Goal: Browse casually

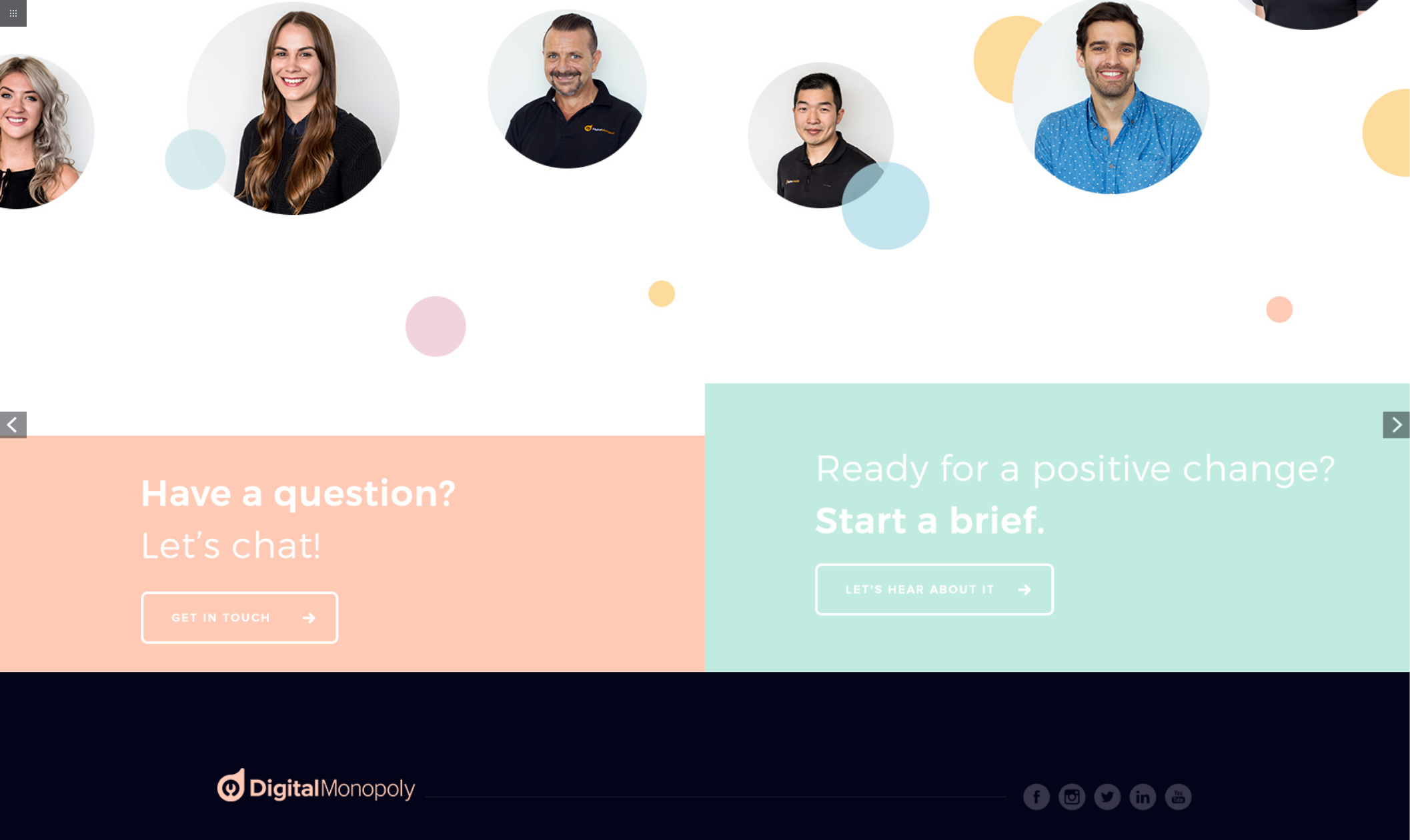
scroll to position [3234, 0]
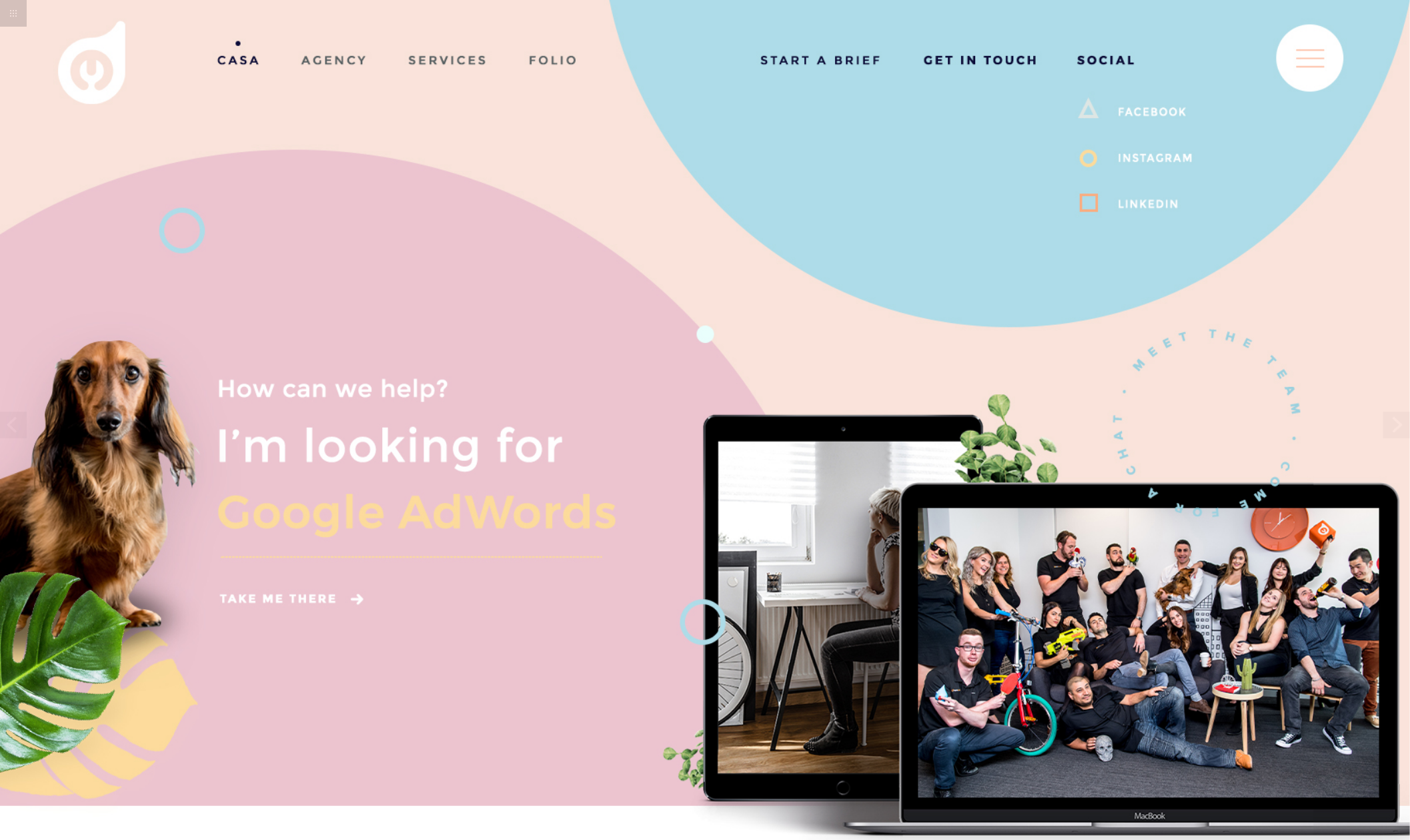
scroll to position [0, 0]
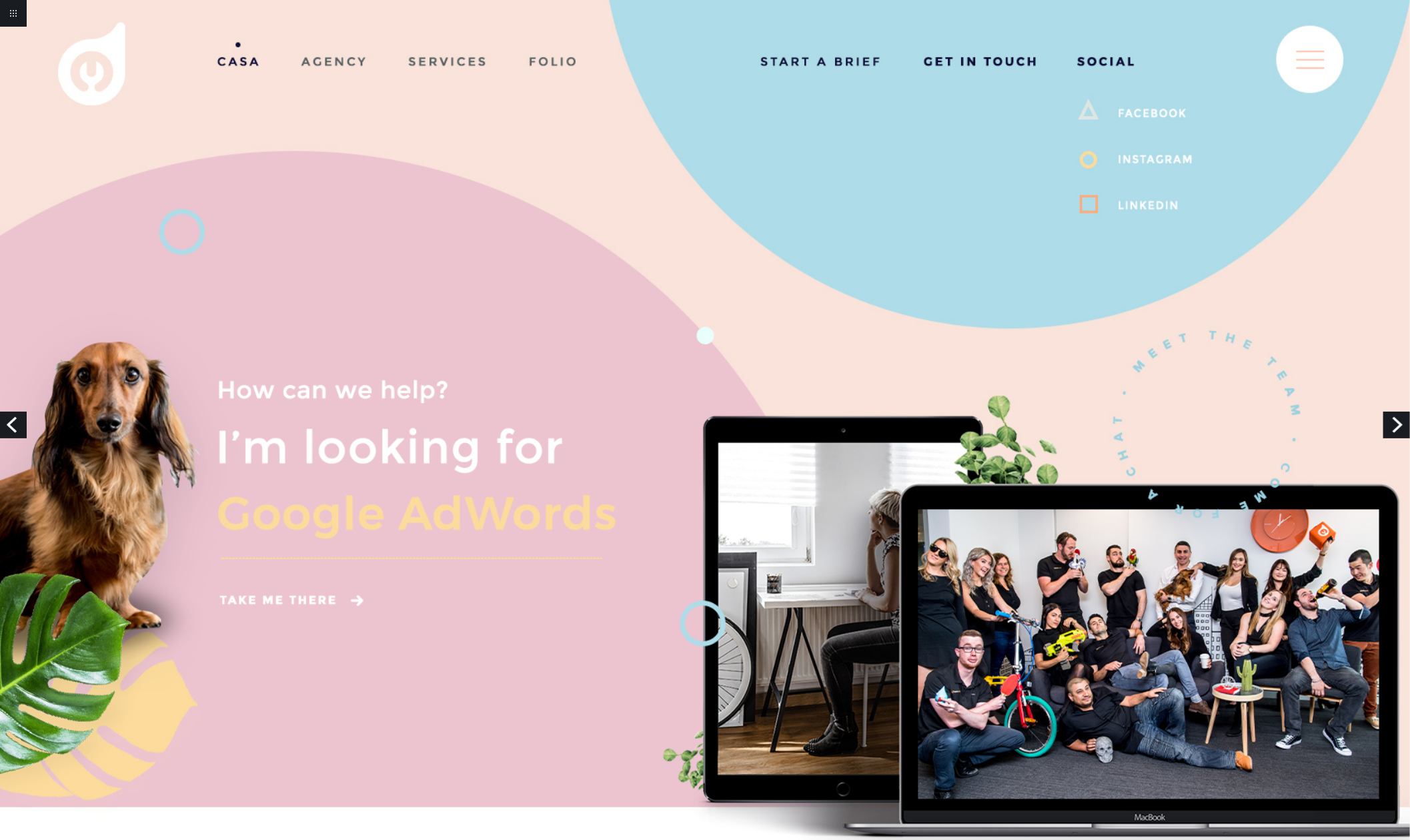
drag, startPoint x: 932, startPoint y: 284, endPoint x: 999, endPoint y: 213, distance: 97.6
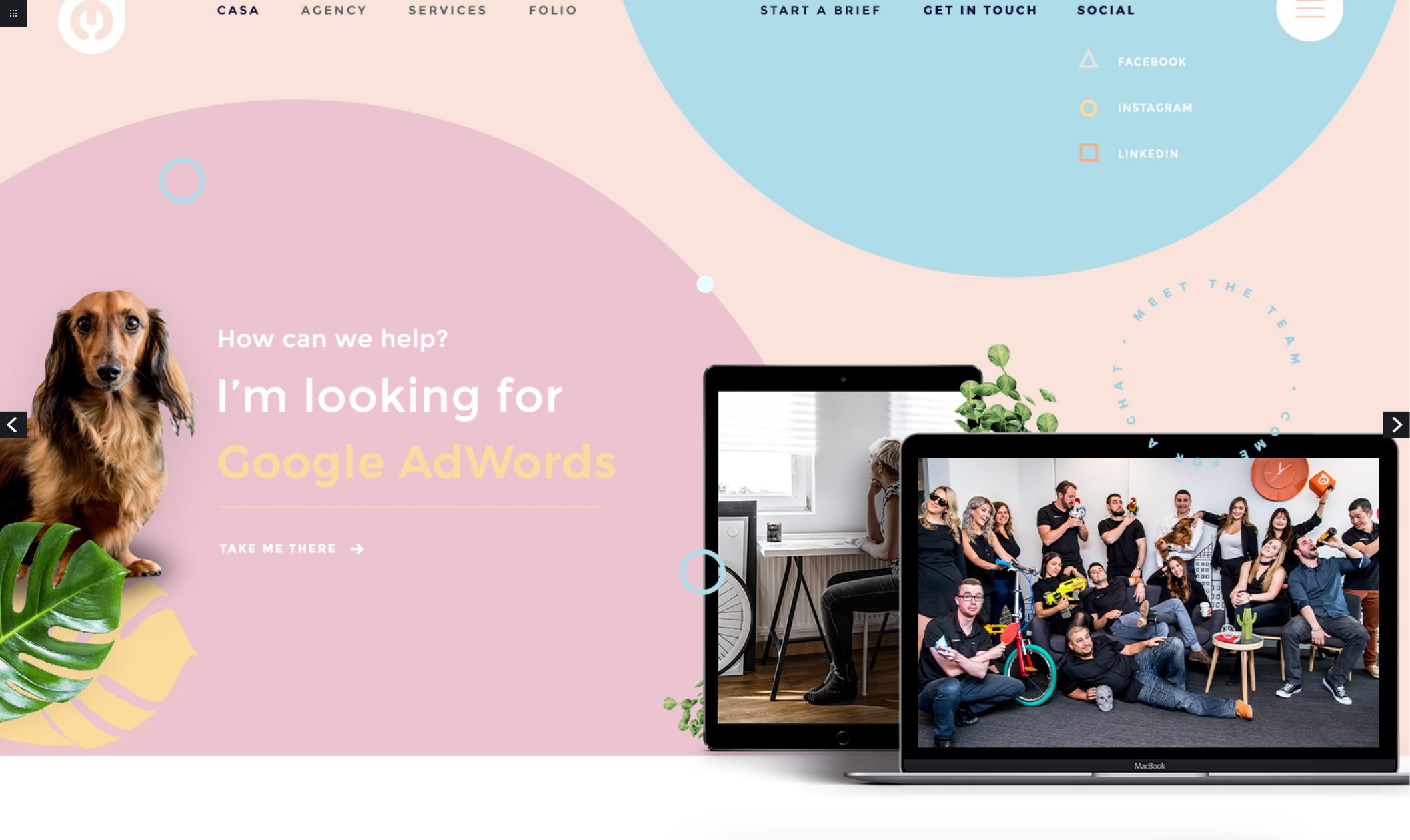
scroll to position [55, 0]
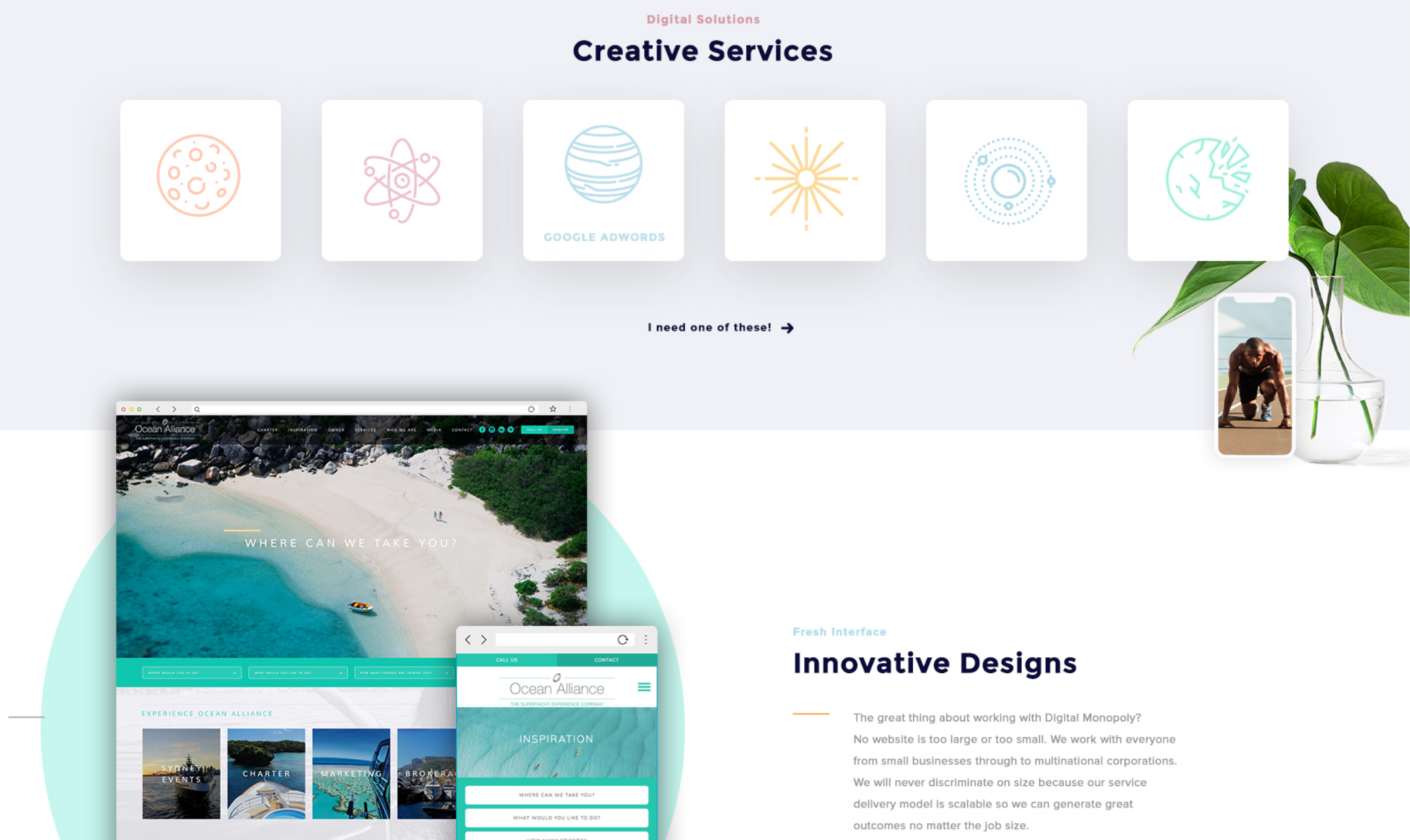
scroll to position [1708, 0]
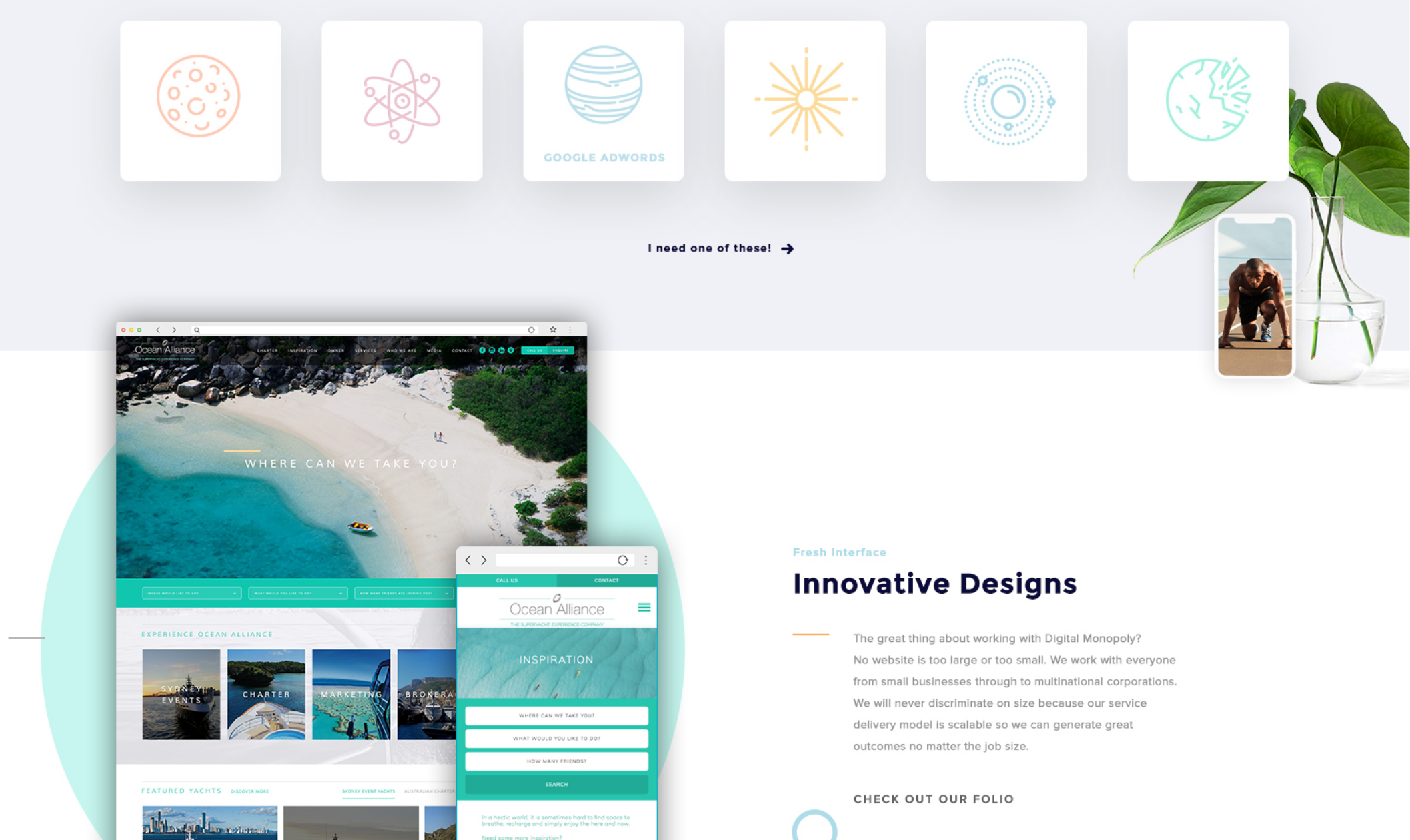
click at [905, 233] on img at bounding box center [705, 328] width 1410 height 4073
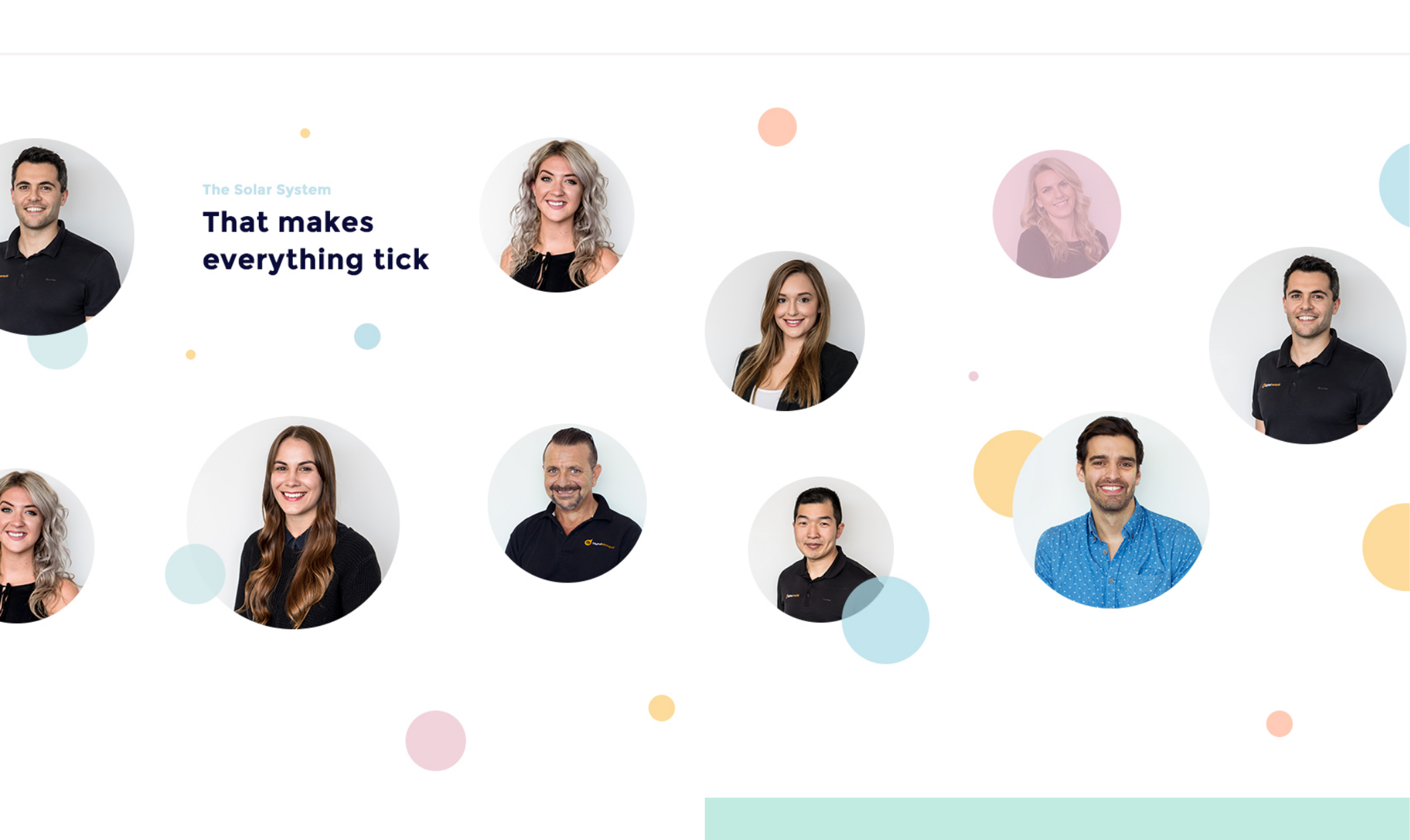
scroll to position [2711, 0]
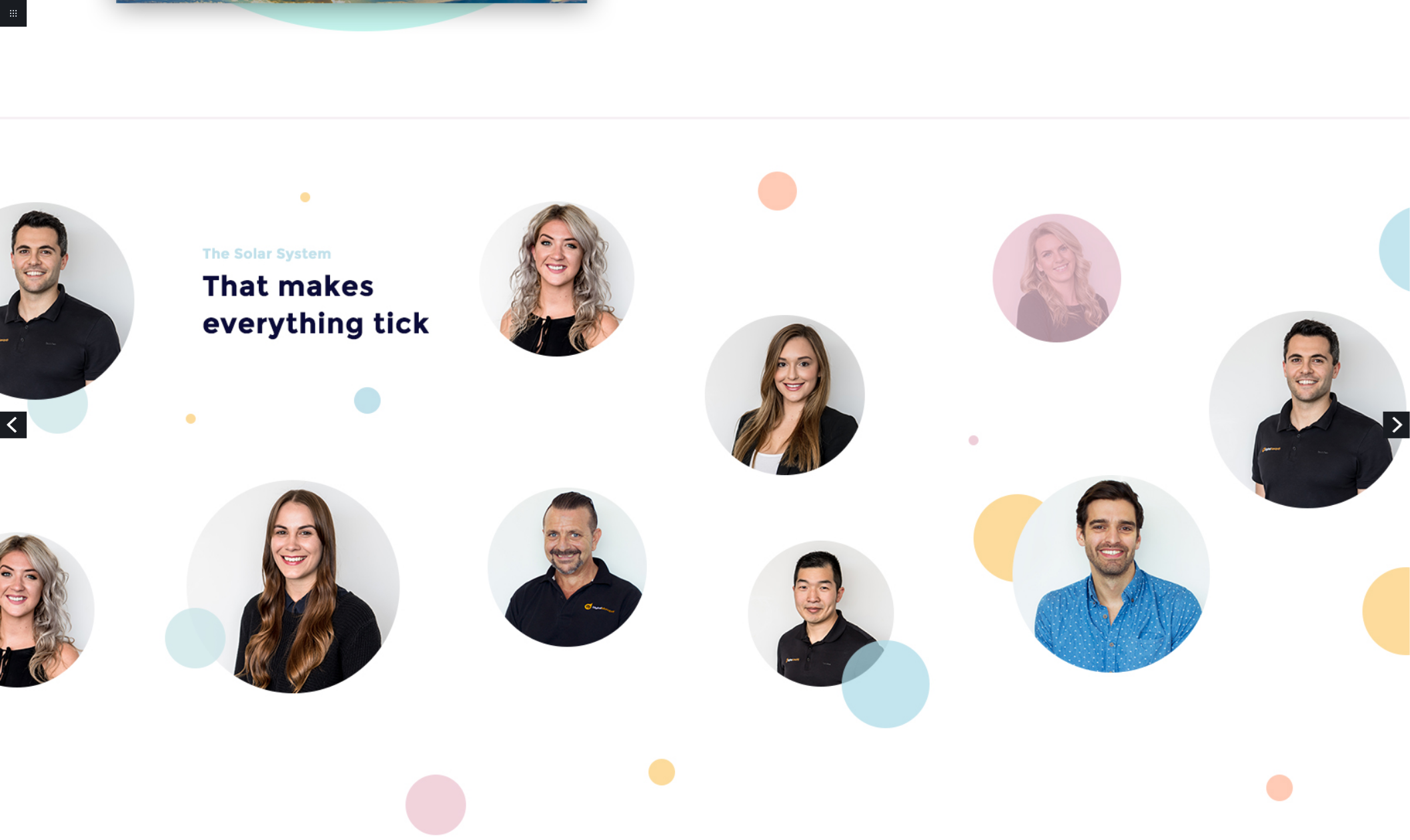
scroll to position [2651, 0]
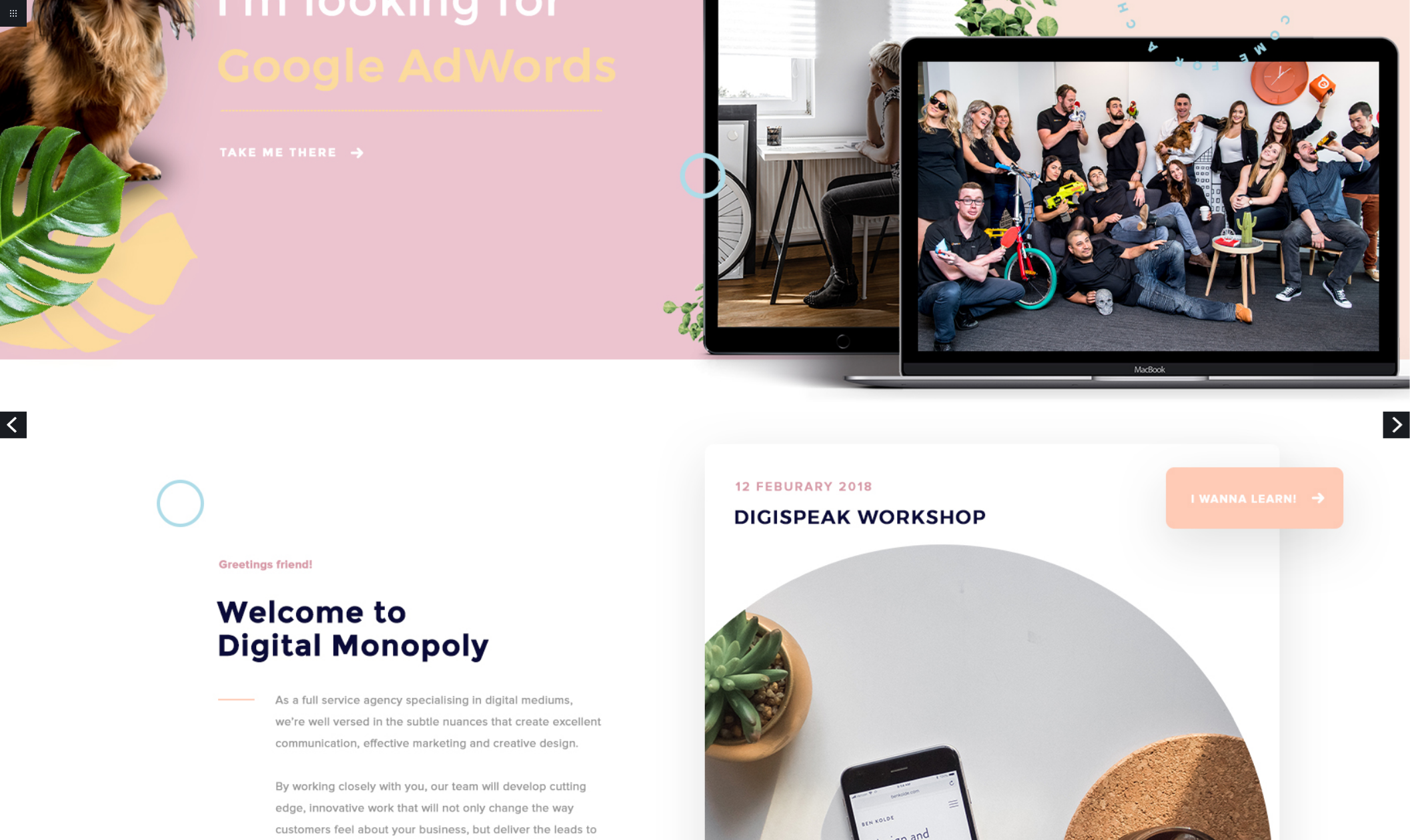
scroll to position [0, 0]
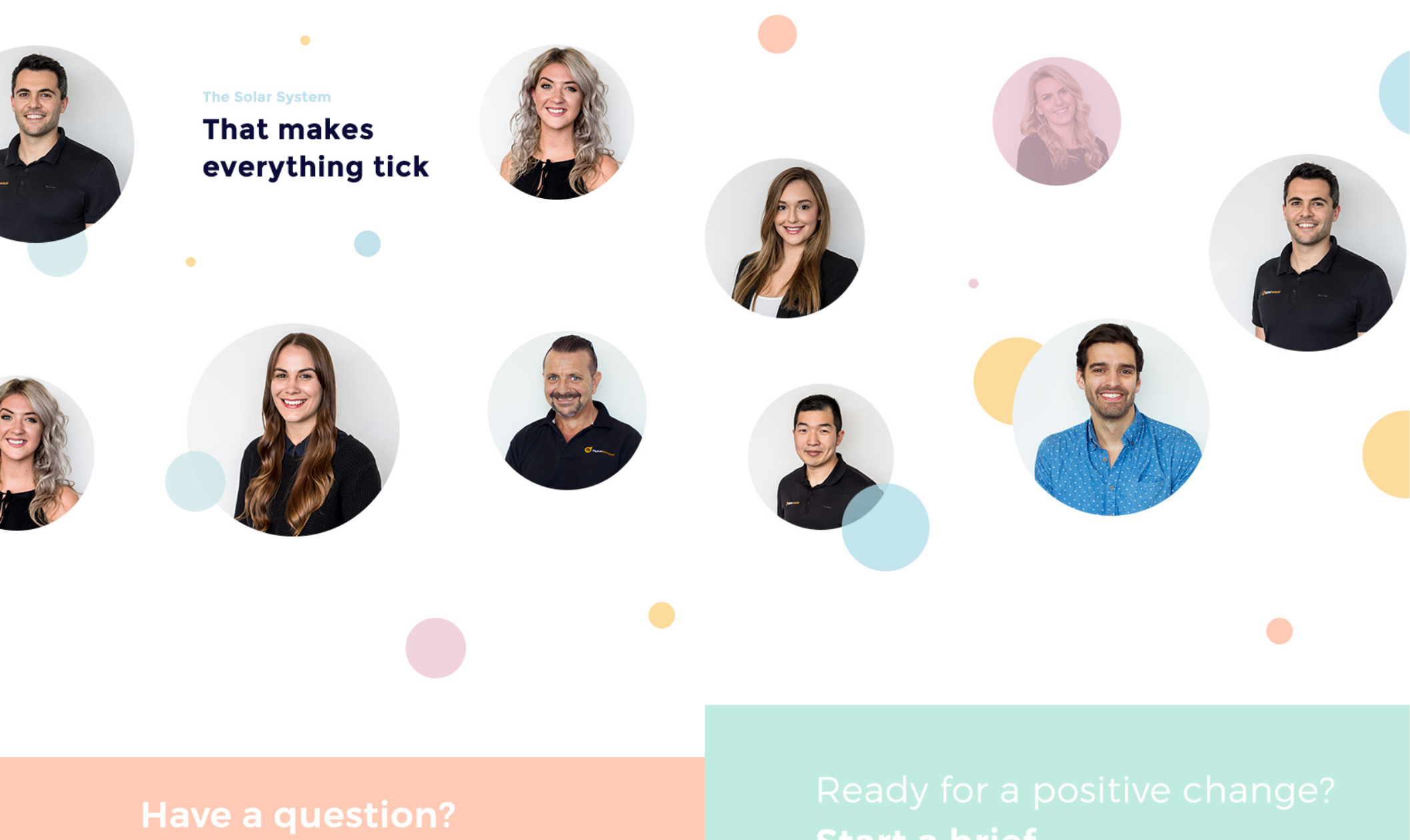
scroll to position [2803, 0]
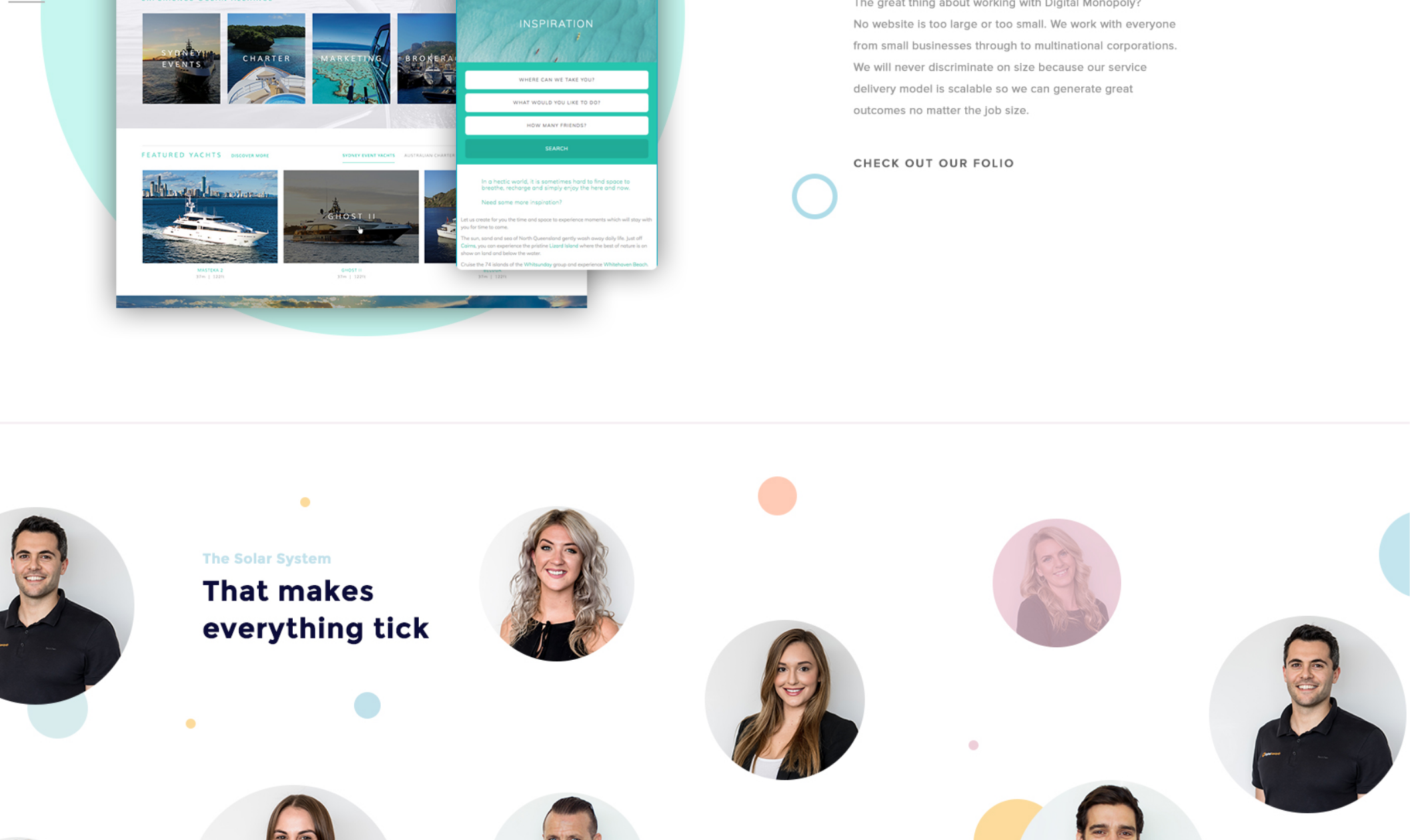
scroll to position [3234, 0]
